Goal: Task Accomplishment & Management: Manage account settings

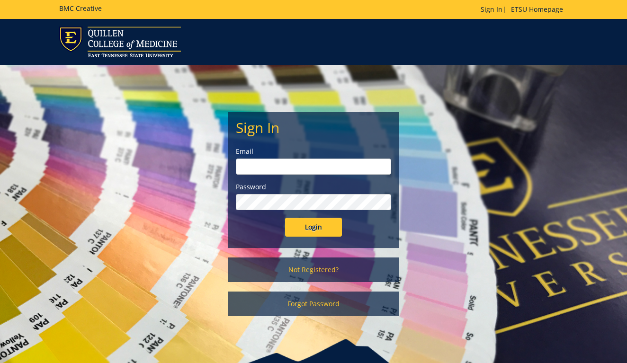
type input "[EMAIL_ADDRESS][DOMAIN_NAME]"
click at [315, 229] on input "Login" at bounding box center [313, 227] width 57 height 19
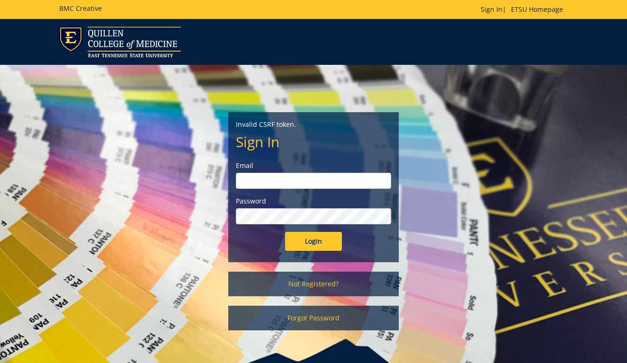
type input "[EMAIL_ADDRESS][DOMAIN_NAME]"
click at [315, 238] on input "Login" at bounding box center [313, 241] width 57 height 19
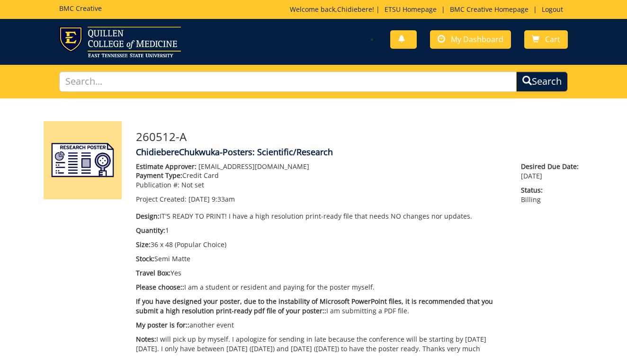
scroll to position [225, 0]
